Goal: Task Accomplishment & Management: Use online tool/utility

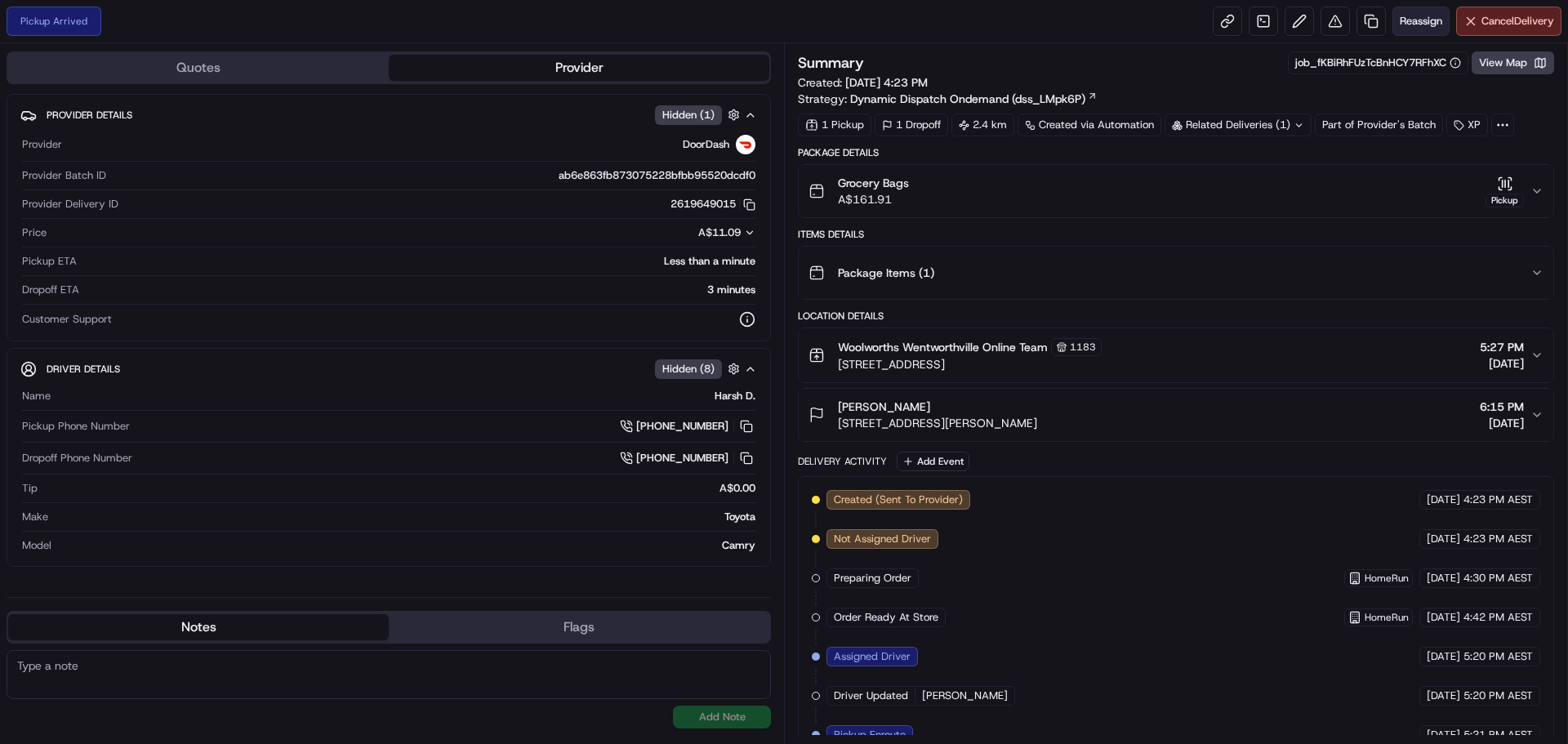
click at [1420, 18] on span "Reassign" at bounding box center [1421, 21] width 43 height 15
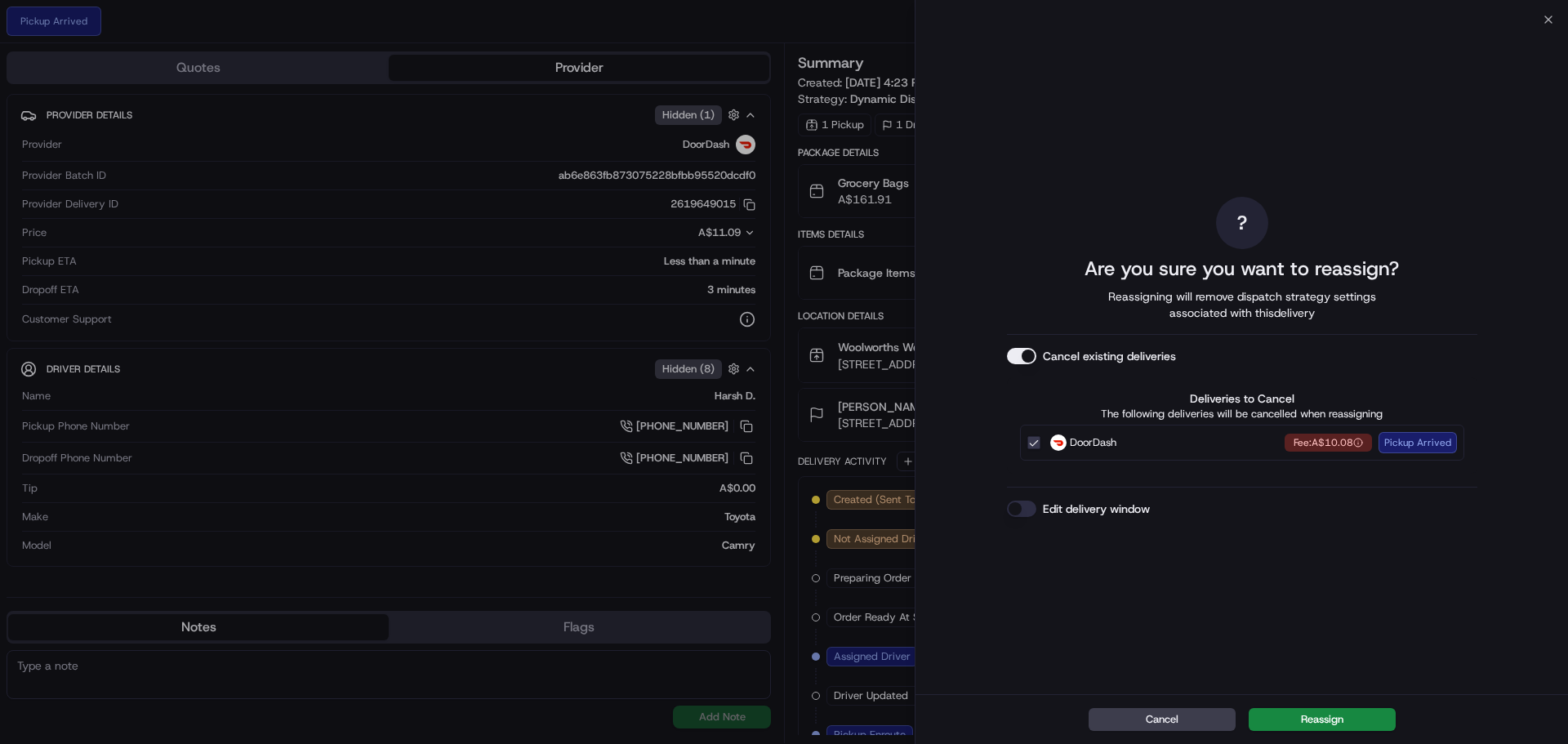
click at [1551, 25] on div "? Are you sure you want to reassign? Reassigning will remove dispatch strategy …" at bounding box center [1241, 357] width 652 height 675
click at [1547, 14] on icon "button" at bounding box center [1547, 19] width 13 height 13
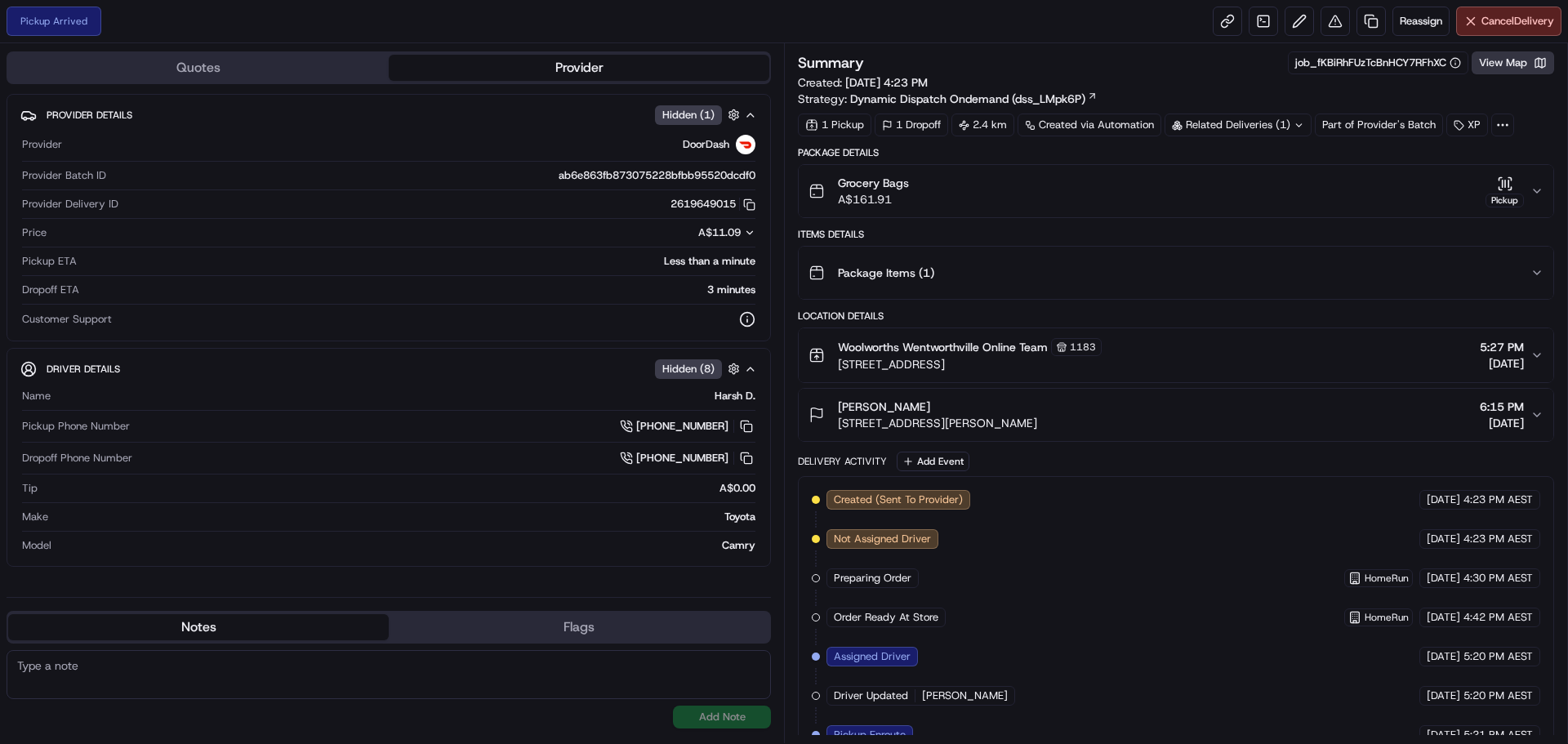
click at [1501, 64] on button "View Map" at bounding box center [1512, 63] width 82 height 23
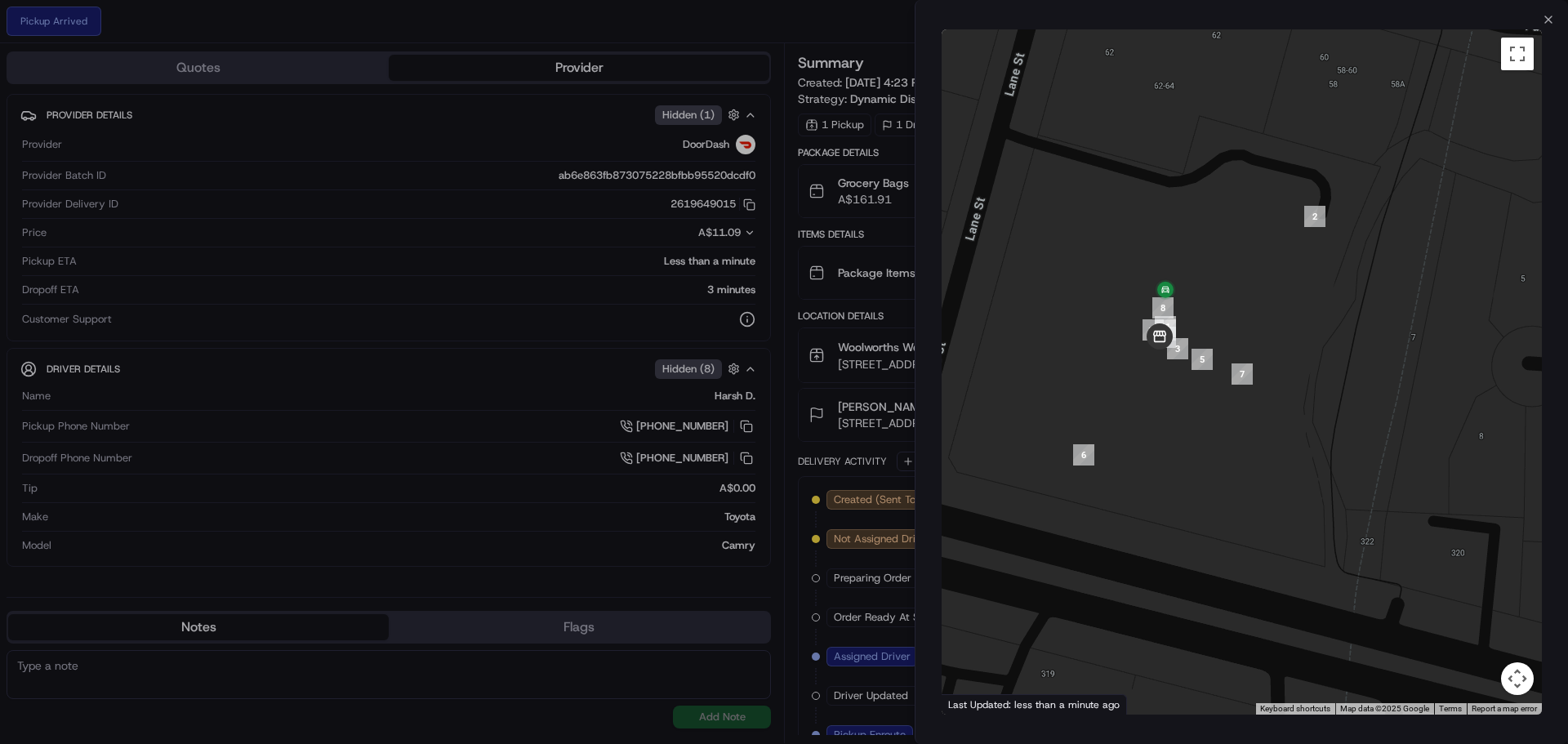
click at [874, 21] on div at bounding box center [784, 372] width 1568 height 744
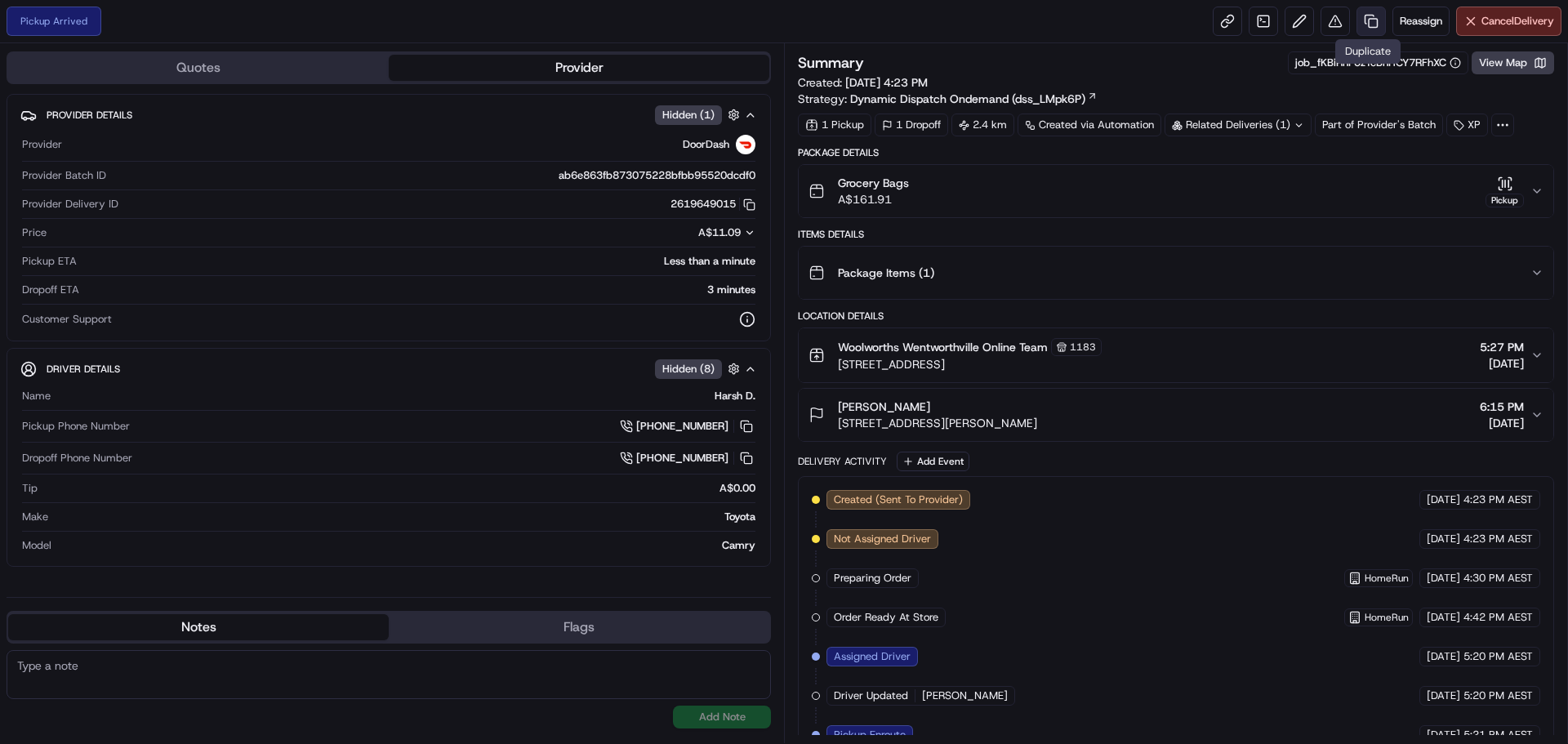
click at [1368, 20] on link at bounding box center [1371, 21] width 29 height 29
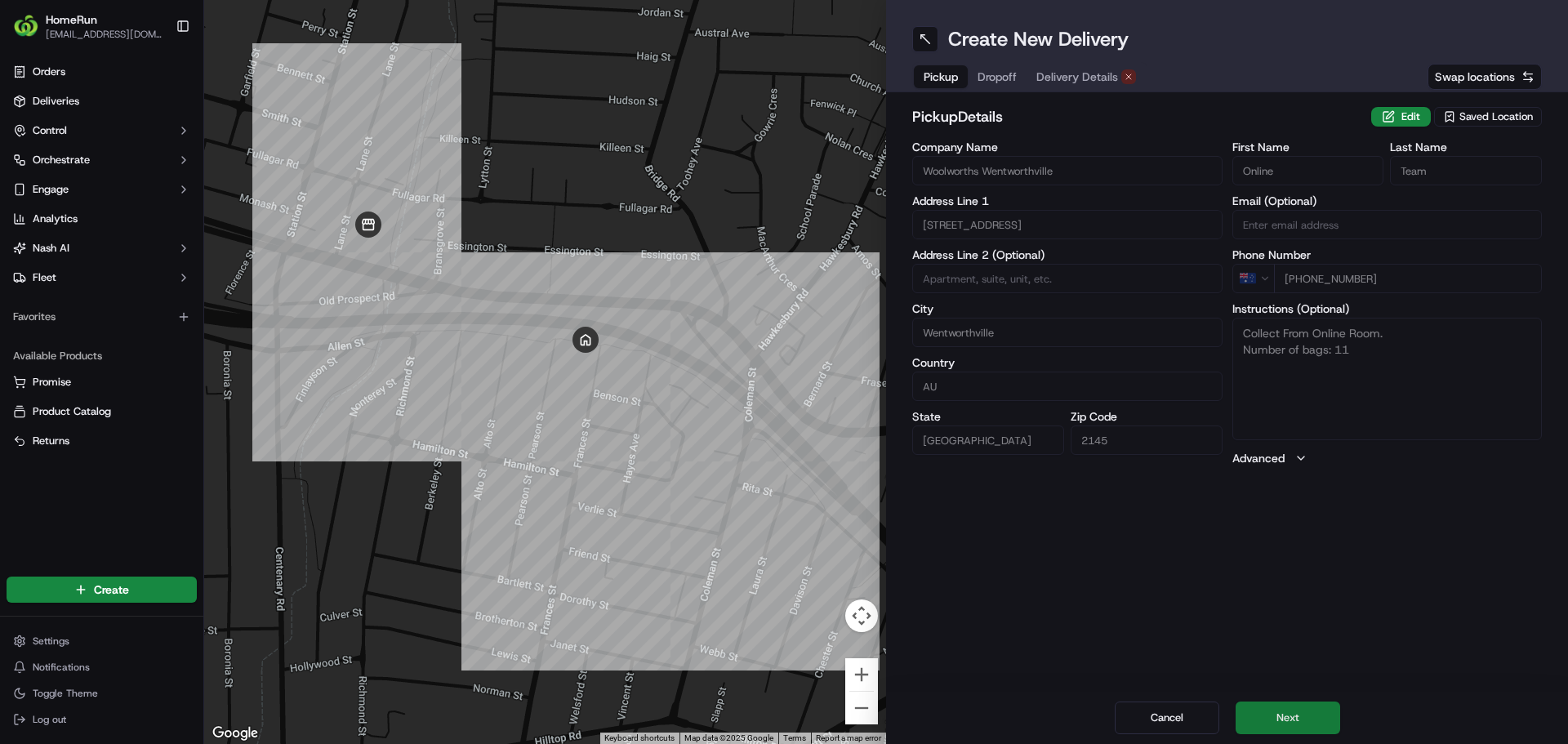
click at [1308, 731] on button "Next" at bounding box center [1288, 717] width 105 height 33
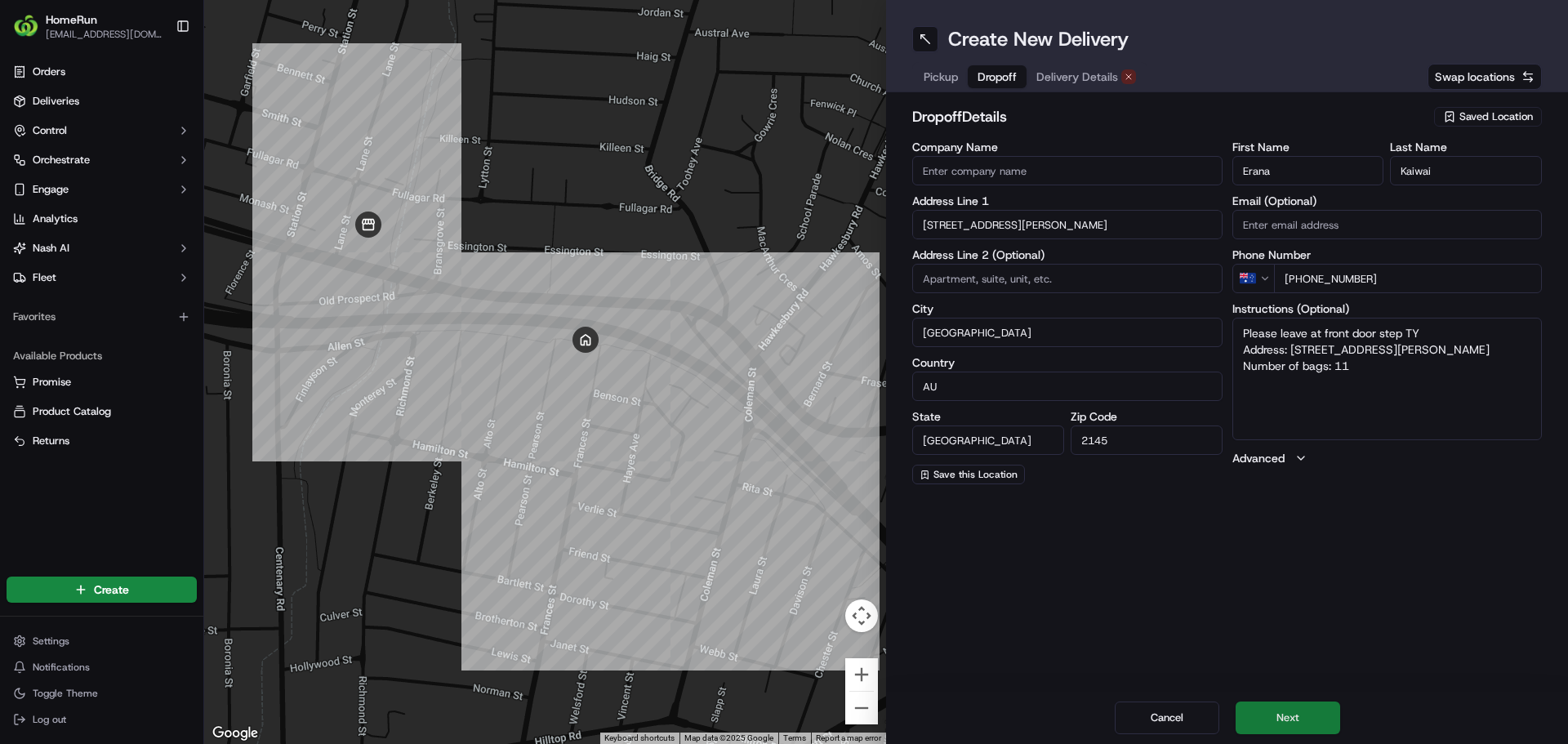
click at [1297, 725] on button "Next" at bounding box center [1288, 717] width 105 height 33
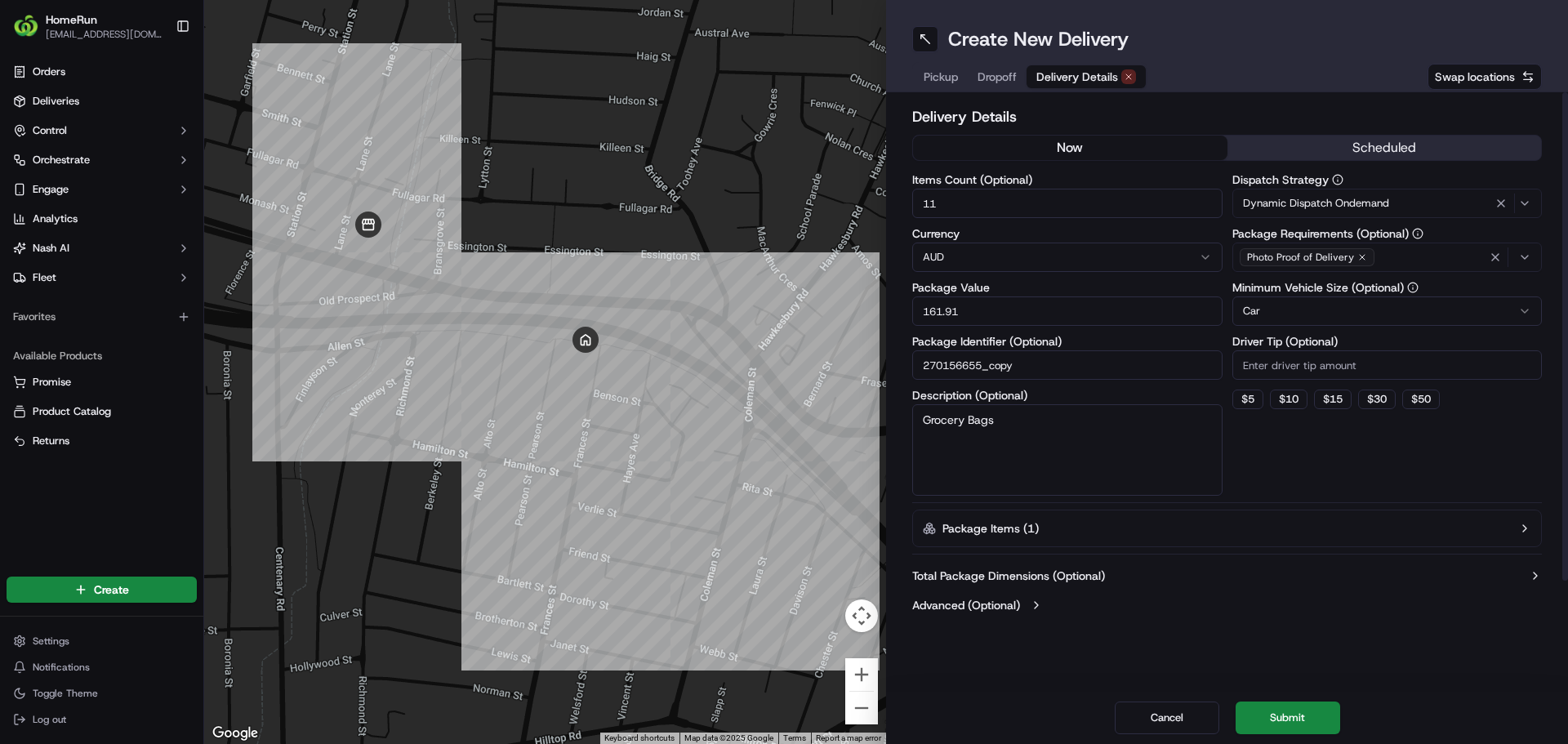
click at [1060, 139] on button "now" at bounding box center [1070, 147] width 315 height 25
click at [1302, 709] on button "Submit" at bounding box center [1288, 717] width 105 height 33
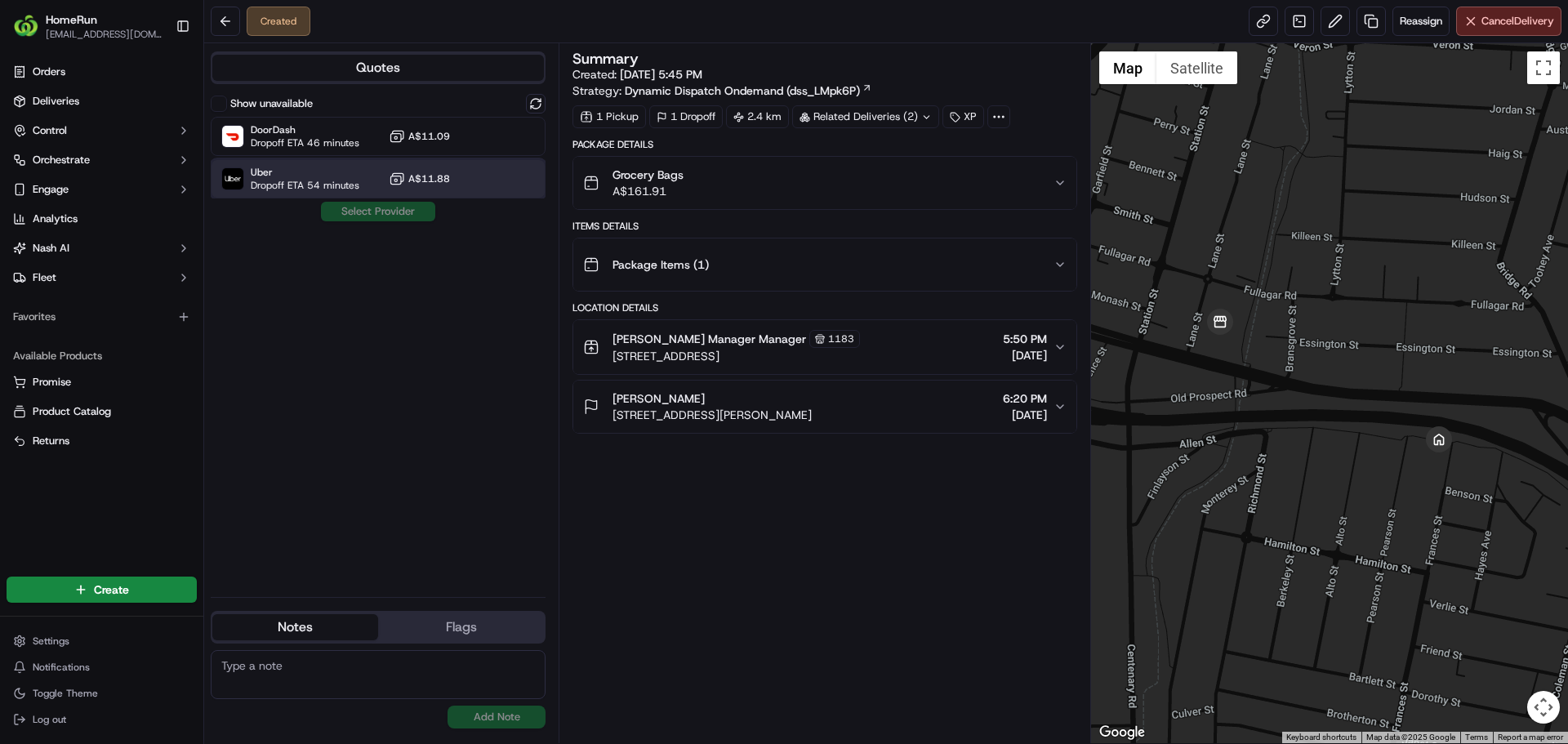
click at [310, 162] on div "Uber Dropoff ETA 54 minutes A$11.88" at bounding box center [378, 179] width 334 height 39
click at [363, 207] on button "Assign Provider" at bounding box center [377, 211] width 116 height 20
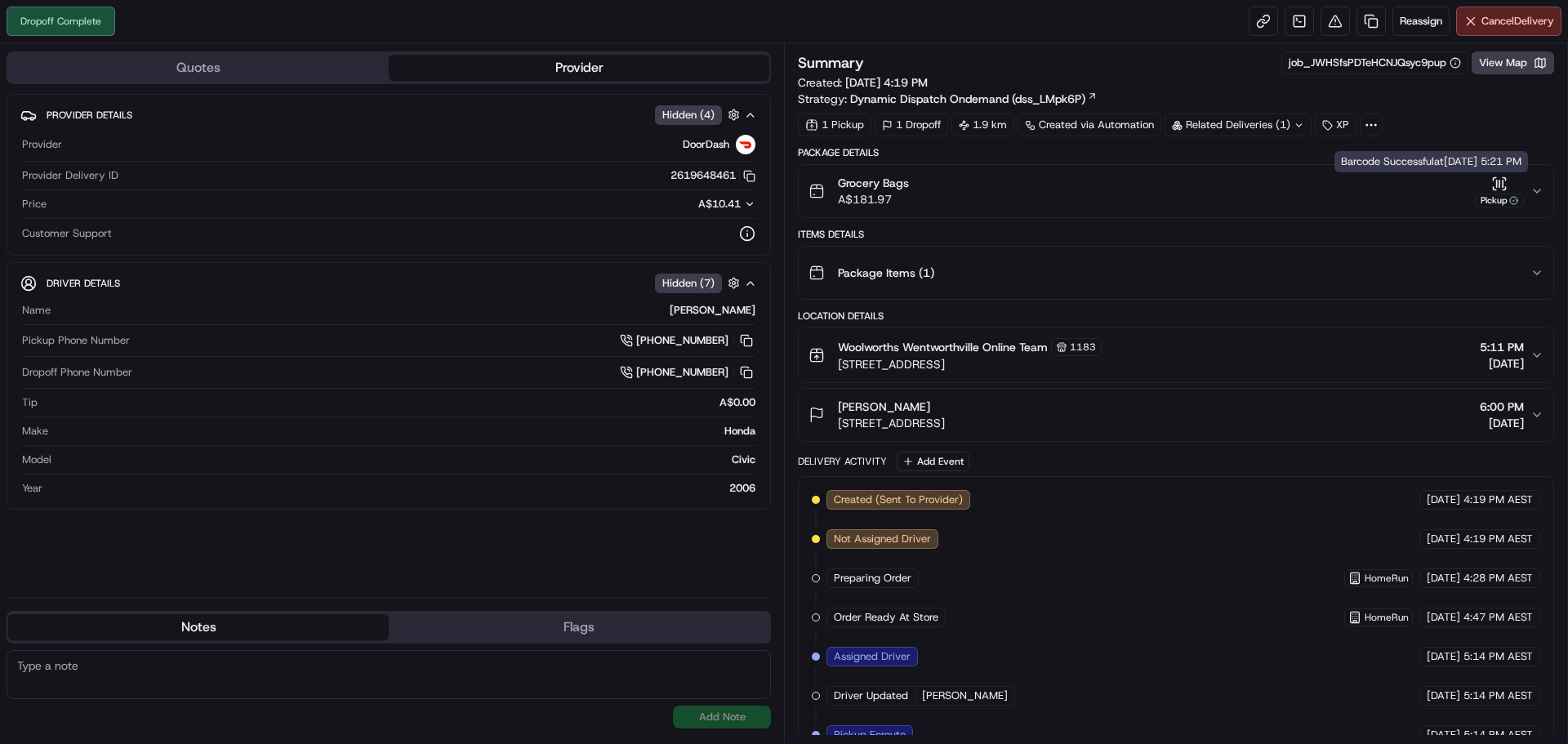
click at [1502, 195] on div "Pickup" at bounding box center [1499, 201] width 49 height 14
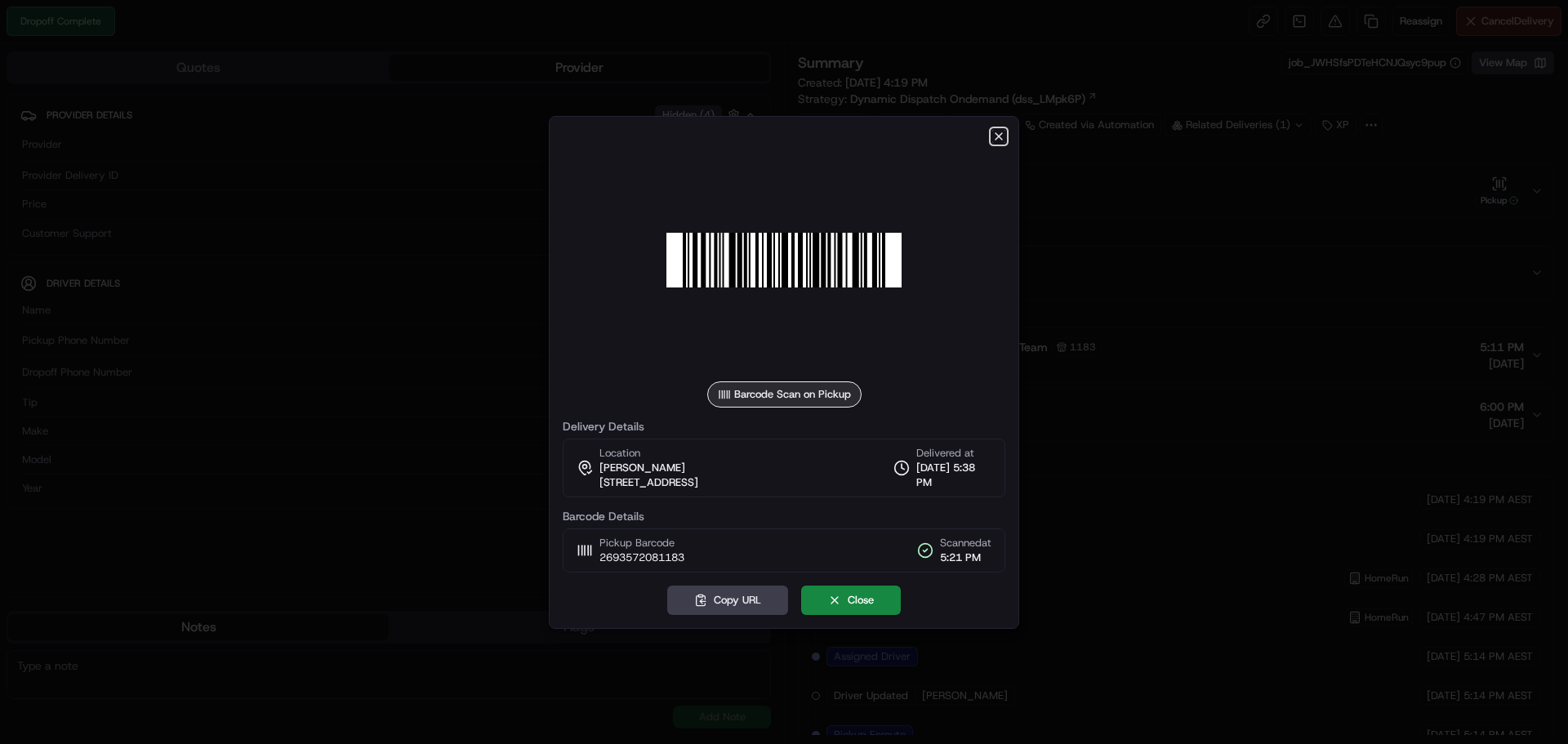
click at [997, 134] on icon "button" at bounding box center [999, 136] width 7 height 7
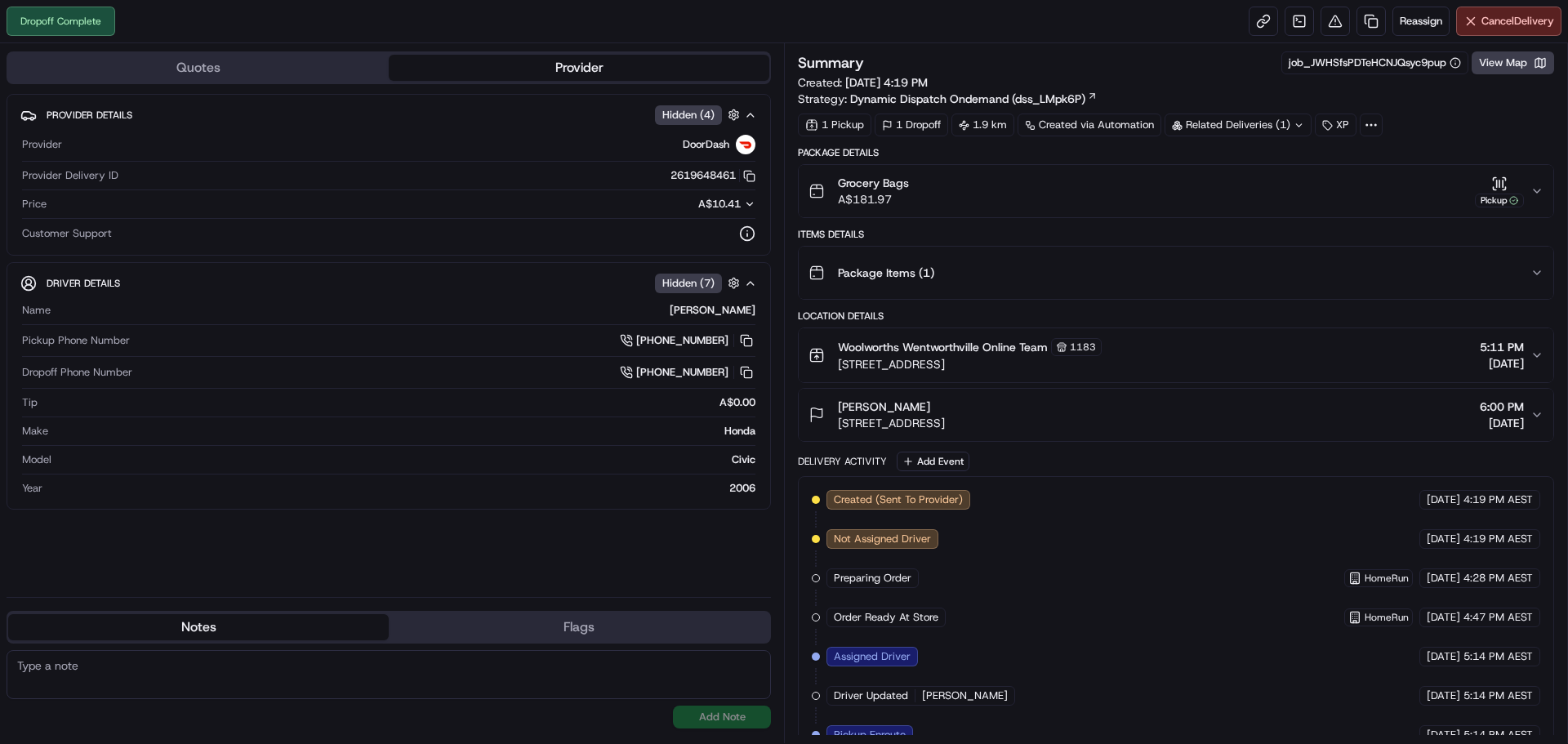
scroll to position [298, 0]
